Goal: Check status: Check status

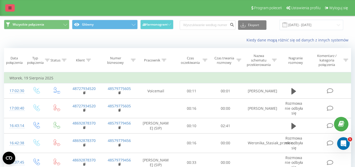
click at [10, 8] on icon at bounding box center [9, 8] width 3 height 4
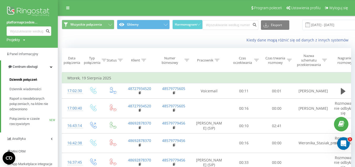
click at [13, 77] on link "Dziennik połączeń" at bounding box center [33, 79] width 48 height 9
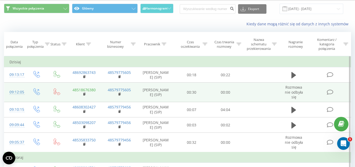
scroll to position [26, 0]
